Goal: Task Accomplishment & Management: Manage account settings

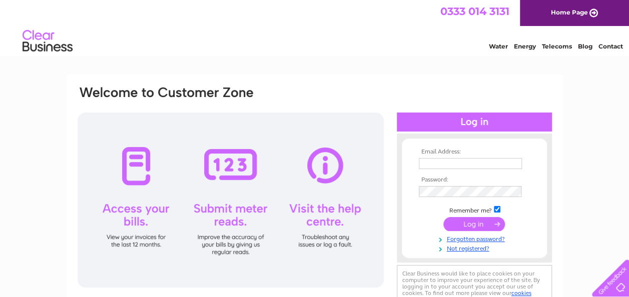
type input "[EMAIL_ADDRESS][DOMAIN_NAME]"
click at [466, 226] on input "submit" at bounding box center [474, 224] width 62 height 14
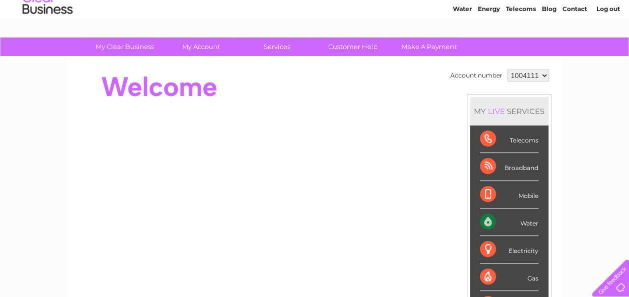
scroll to position [36, 0]
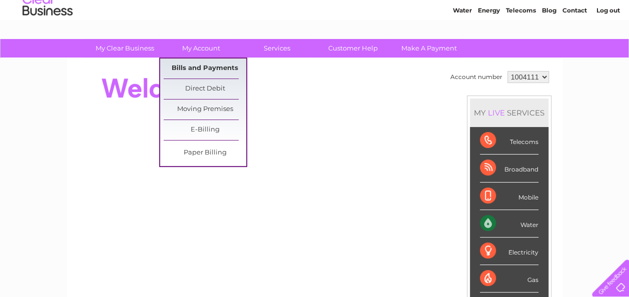
click at [214, 66] on link "Bills and Payments" at bounding box center [205, 69] width 83 height 20
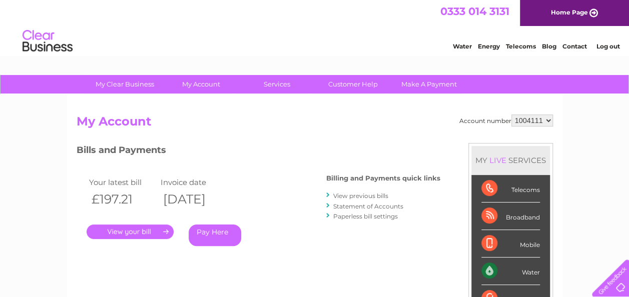
click at [122, 230] on link "." at bounding box center [130, 232] width 87 height 15
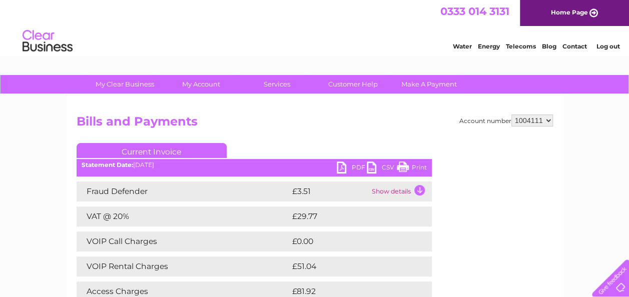
click at [403, 170] on link "Print" at bounding box center [412, 169] width 30 height 15
click at [339, 172] on link "PDF" at bounding box center [352, 169] width 30 height 15
